Goal: Task Accomplishment & Management: Use online tool/utility

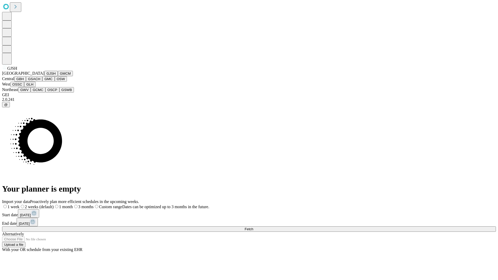
click at [44, 76] on button "GJSH" at bounding box center [50, 73] width 13 height 5
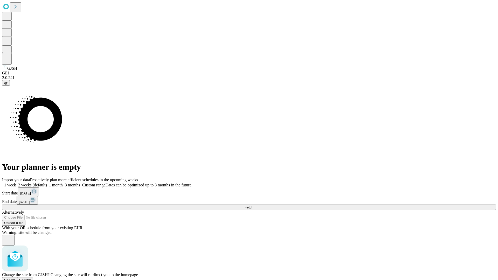
click at [31, 278] on span "Confirm" at bounding box center [25, 280] width 12 height 4
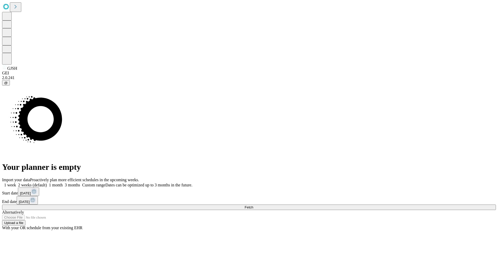
click at [16, 183] on label "1 week" at bounding box center [9, 185] width 14 height 4
click at [253, 206] on span "Fetch" at bounding box center [249, 208] width 9 height 4
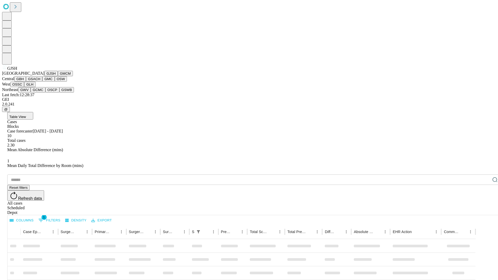
click at [58, 76] on button "GMCM" at bounding box center [65, 73] width 15 height 5
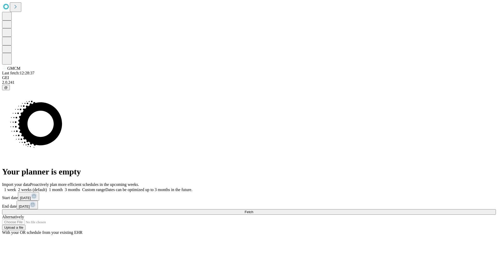
click at [16, 188] on label "1 week" at bounding box center [9, 190] width 14 height 4
click at [253, 210] on span "Fetch" at bounding box center [249, 212] width 9 height 4
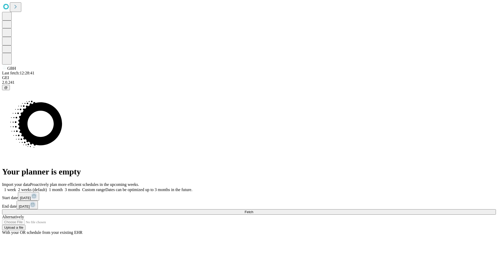
click at [253, 210] on span "Fetch" at bounding box center [249, 212] width 9 height 4
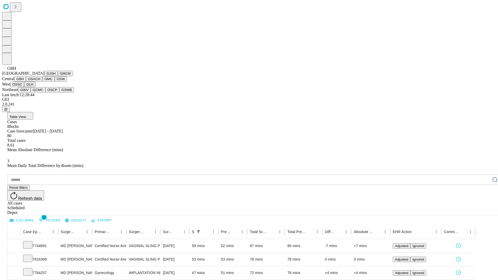
click at [40, 82] on button "GSACH" at bounding box center [34, 78] width 16 height 5
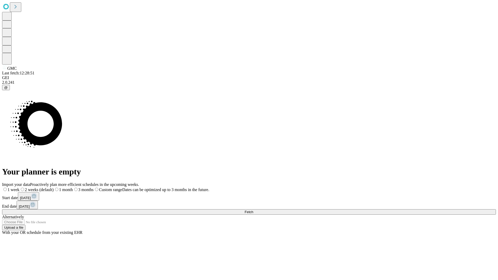
click at [19, 188] on label "1 week" at bounding box center [10, 190] width 17 height 4
click at [253, 210] on span "Fetch" at bounding box center [249, 212] width 9 height 4
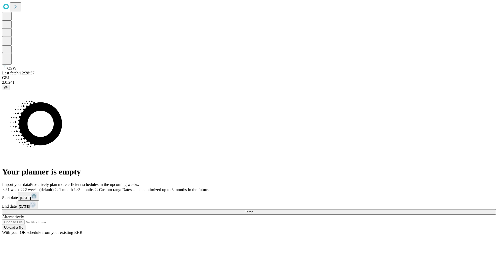
click at [19, 188] on label "1 week" at bounding box center [10, 190] width 17 height 4
click at [253, 210] on span "Fetch" at bounding box center [249, 212] width 9 height 4
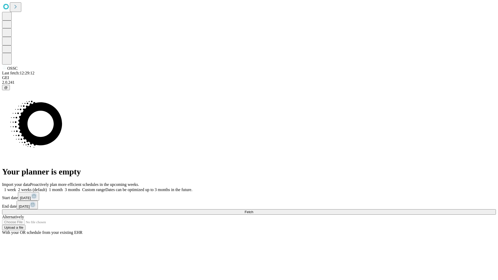
click at [16, 188] on label "1 week" at bounding box center [9, 190] width 14 height 4
click at [253, 210] on span "Fetch" at bounding box center [249, 212] width 9 height 4
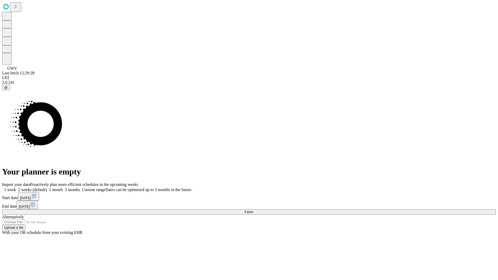
click at [16, 188] on label "1 week" at bounding box center [9, 190] width 14 height 4
click at [253, 210] on span "Fetch" at bounding box center [249, 212] width 9 height 4
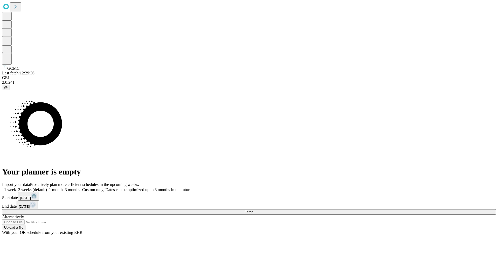
click at [16, 188] on label "1 week" at bounding box center [9, 190] width 14 height 4
click at [253, 210] on span "Fetch" at bounding box center [249, 212] width 9 height 4
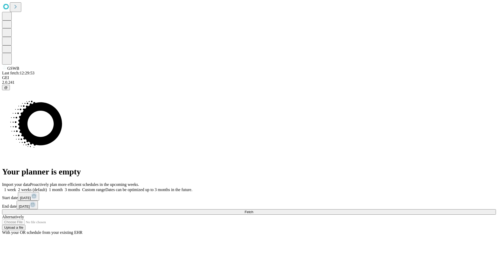
click at [253, 210] on span "Fetch" at bounding box center [249, 212] width 9 height 4
